Goal: Information Seeking & Learning: Find specific fact

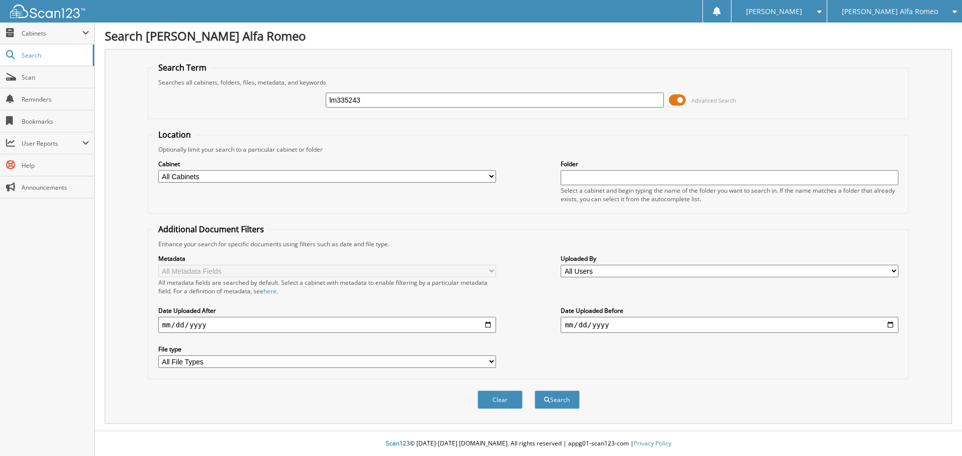
click at [534, 391] on button "Search" at bounding box center [556, 400] width 45 height 19
type input "lm335243."
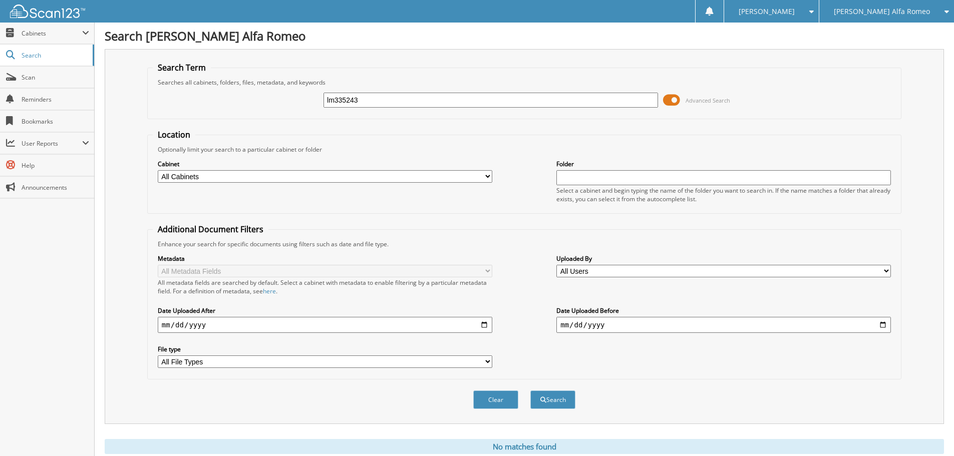
click at [340, 102] on input "lm335243" at bounding box center [491, 100] width 335 height 15
click at [358, 97] on input "lm35243" at bounding box center [491, 100] width 335 height 15
type input "lm3524"
click at [530, 391] on button "Search" at bounding box center [552, 400] width 45 height 19
click at [570, 403] on button "Search" at bounding box center [552, 400] width 45 height 19
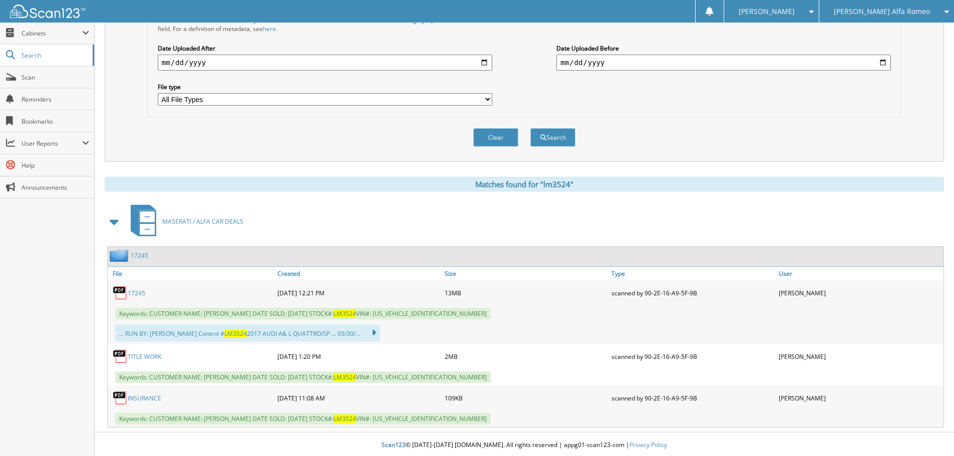
scroll to position [264, 0]
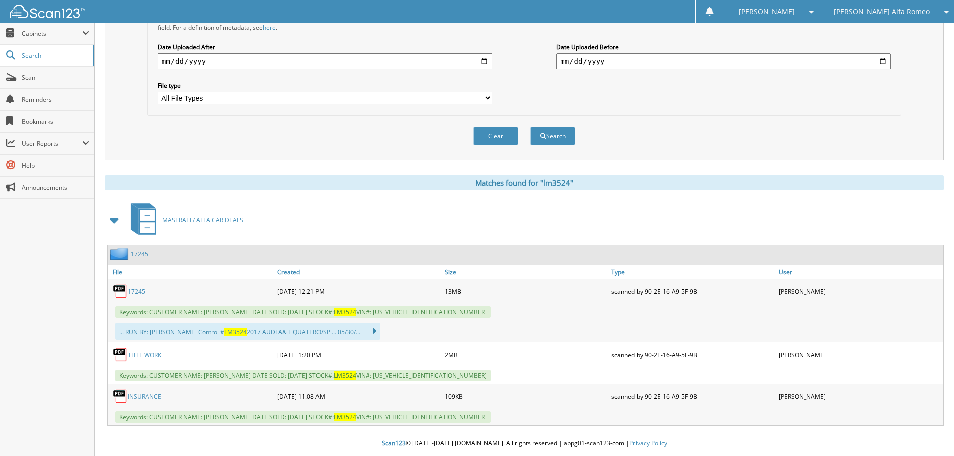
click at [138, 293] on link "17245" at bounding box center [137, 292] width 18 height 9
